Goal: Check status: Check status

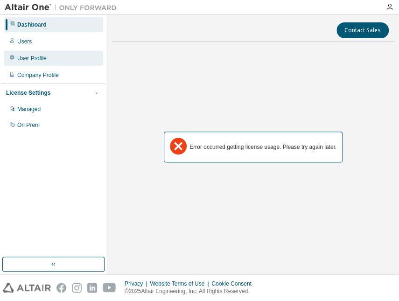
click at [43, 60] on div "User Profile" at bounding box center [31, 58] width 29 height 7
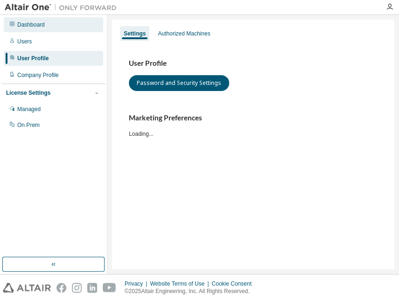
click at [45, 25] on div "Dashboard" at bounding box center [53, 24] width 99 height 15
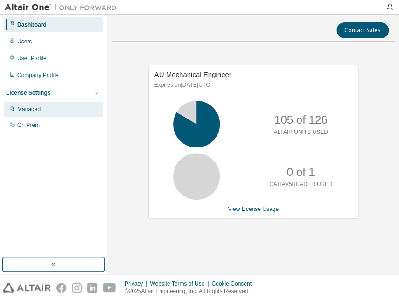
drag, startPoint x: 28, startPoint y: 112, endPoint x: 33, endPoint y: 112, distance: 5.1
click at [28, 112] on div "Managed" at bounding box center [28, 108] width 23 height 7
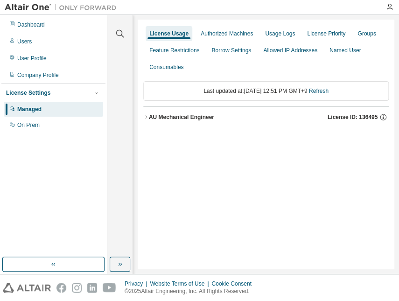
click at [203, 115] on div "AU Mechanical Engineer" at bounding box center [181, 116] width 65 height 7
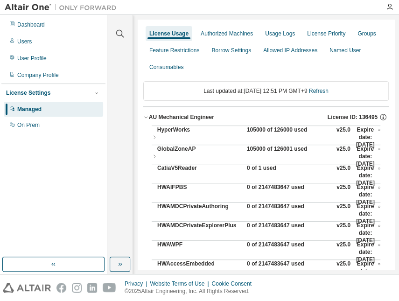
click at [250, 130] on div "105000 of 126000 used" at bounding box center [289, 137] width 84 height 22
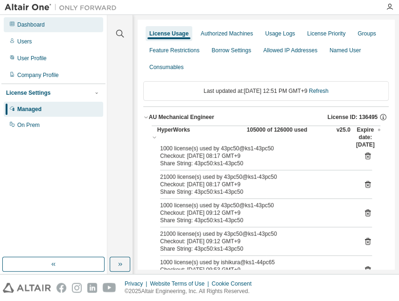
click at [37, 25] on div "Dashboard" at bounding box center [31, 24] width 28 height 7
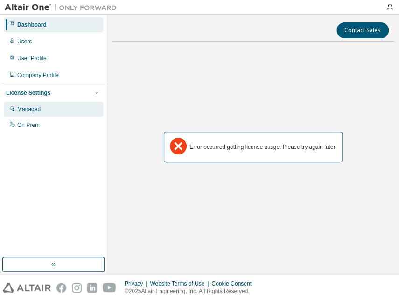
click at [50, 107] on div "Managed" at bounding box center [53, 109] width 99 height 15
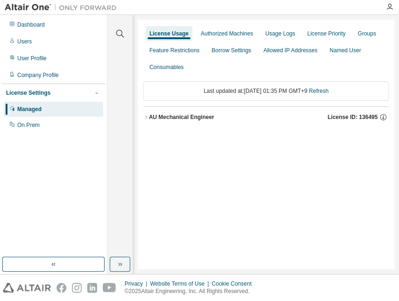
click at [188, 115] on div "AU Mechanical Engineer" at bounding box center [181, 116] width 65 height 7
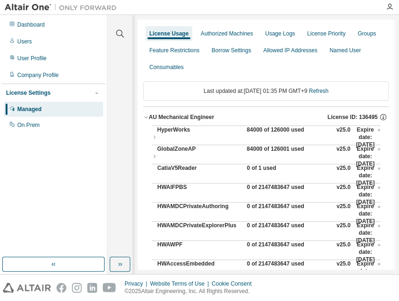
click at [252, 130] on div "84000 of 126000 used" at bounding box center [289, 137] width 84 height 22
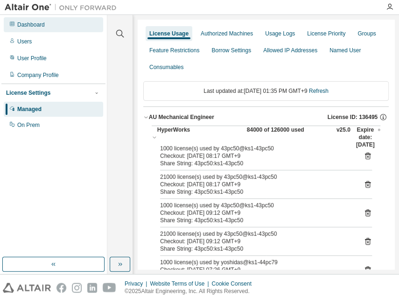
click at [35, 25] on div "Dashboard" at bounding box center [31, 24] width 28 height 7
